Goal: Task Accomplishment & Management: Manage account settings

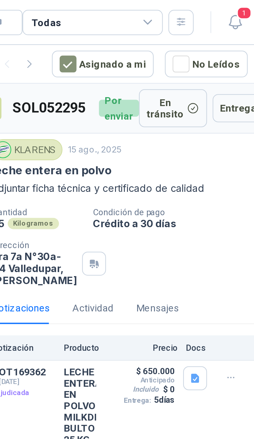
click at [238, 9] on icon "button" at bounding box center [242, 10] width 8 height 8
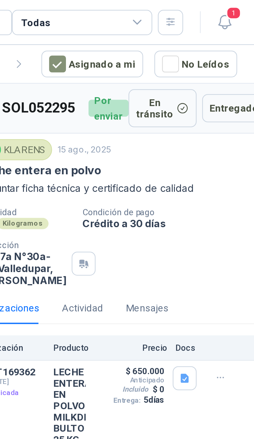
click at [242, 6] on span "1" at bounding box center [245, 6] width 7 height 6
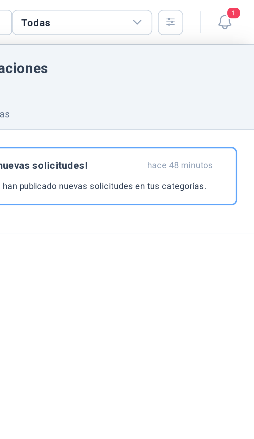
click at [201, 10] on icon at bounding box center [204, 10] width 6 height 6
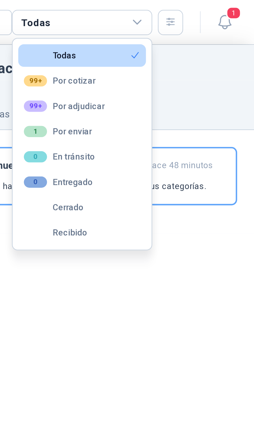
click at [201, 8] on icon at bounding box center [204, 10] width 6 height 6
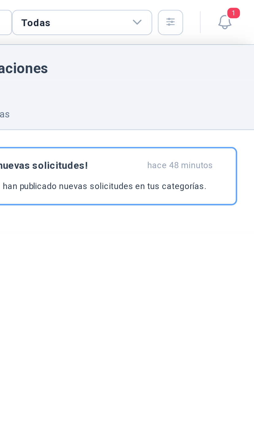
click at [202, 10] on icon at bounding box center [203, 10] width 3 height 2
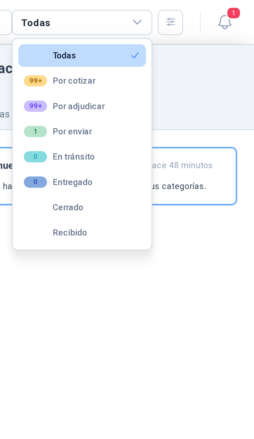
click at [201, 11] on icon at bounding box center [204, 10] width 6 height 6
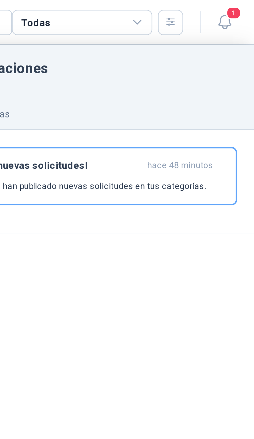
click at [108, 50] on div "No leídas Todas" at bounding box center [177, 50] width 139 height 14
click at [201, 11] on icon at bounding box center [204, 10] width 6 height 6
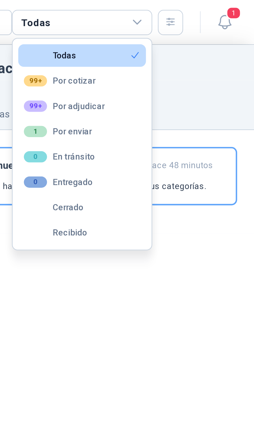
click at [201, 10] on icon at bounding box center [204, 10] width 6 height 6
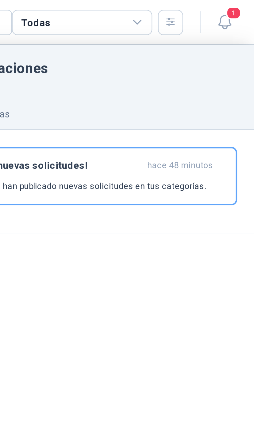
click at [148, 9] on div "Todas" at bounding box center [178, 9] width 61 height 11
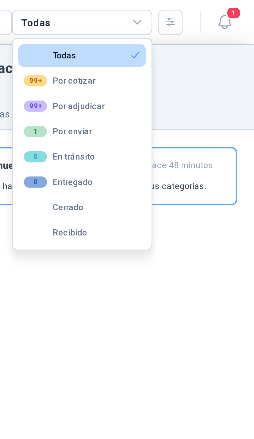
click at [154, 49] on div "99+ Por adjudicar" at bounding box center [171, 46] width 35 height 5
